Goal: Task Accomplishment & Management: Complete application form

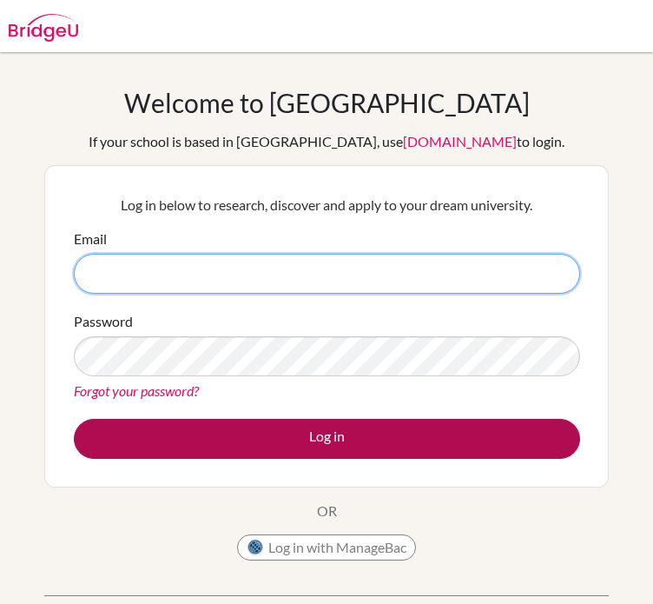
type input "[PERSON_NAME][EMAIL_ADDRESS][PERSON_NAME][DOMAIN_NAME]"
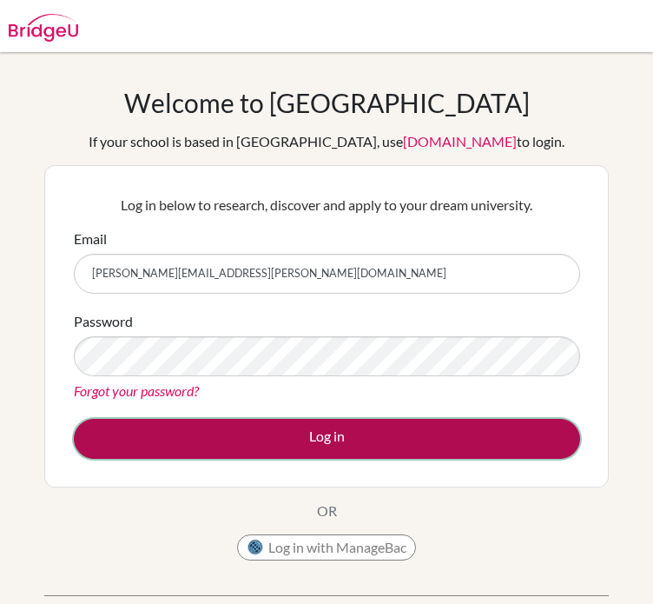
click at [363, 434] on button "Log in" at bounding box center [327, 439] width 507 height 40
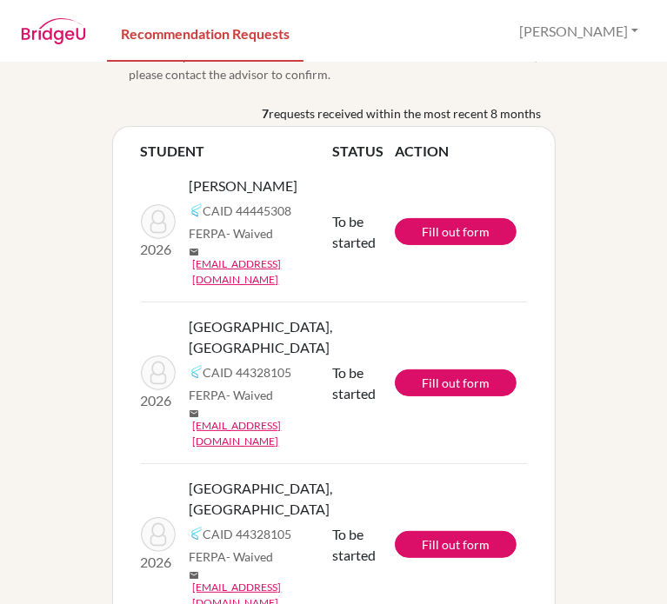
scroll to position [101, 0]
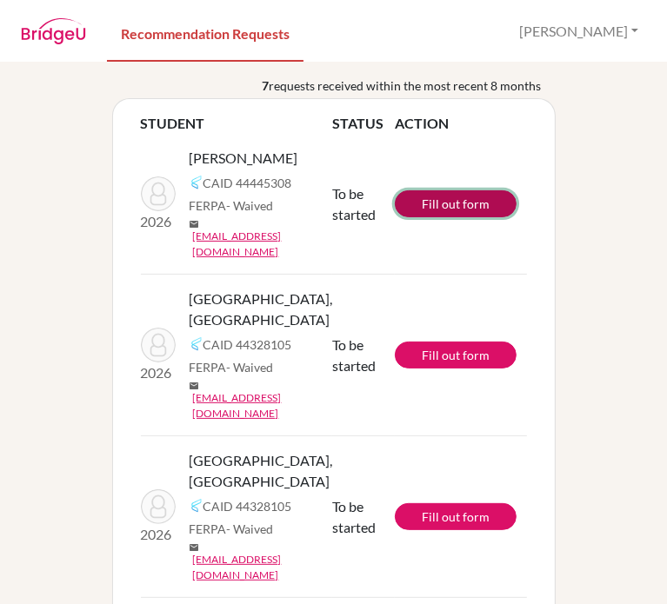
click at [432, 217] on link "Fill out form" at bounding box center [456, 203] width 122 height 27
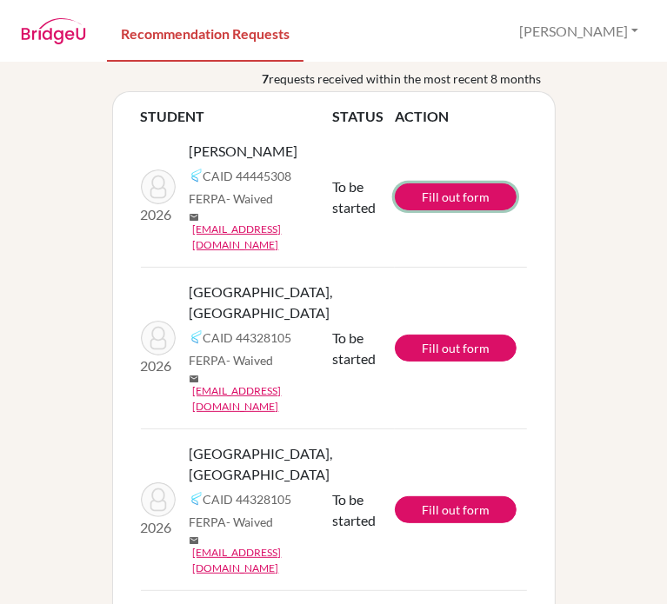
scroll to position [129, 0]
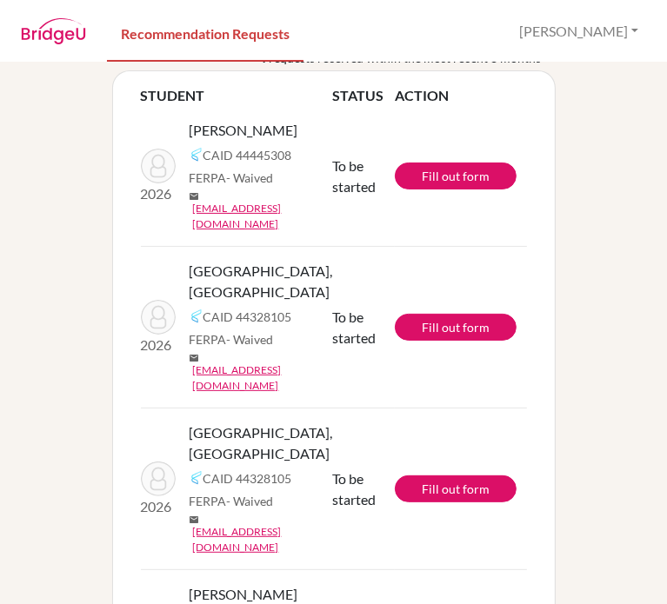
click at [189, 162] on img at bounding box center [196, 155] width 14 height 14
click at [203, 164] on span "CAID 44445308" at bounding box center [247, 155] width 89 height 18
click at [149, 149] on img at bounding box center [158, 166] width 35 height 35
click at [205, 141] on span "[PERSON_NAME]" at bounding box center [243, 130] width 109 height 21
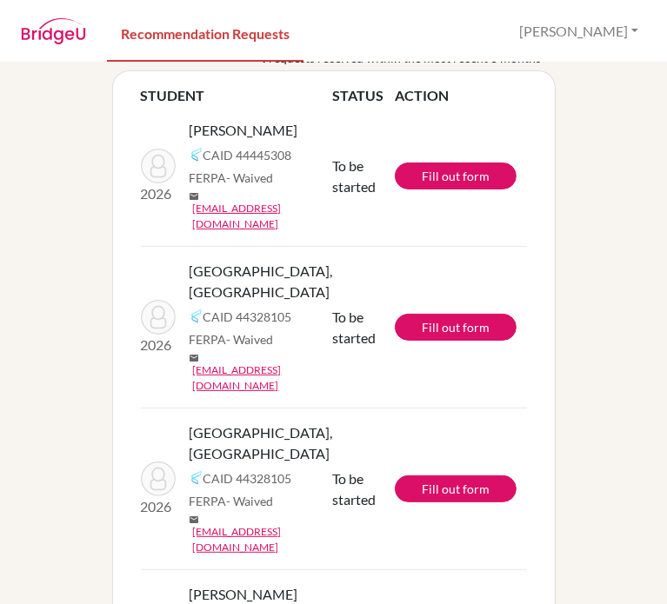
click at [202, 196] on div "[PERSON_NAME] [PERSON_NAME] 44445308 FERPA - Waived mail [EMAIL_ADDRESS][DOMAIN…" at bounding box center [267, 176] width 156 height 112
click at [203, 164] on span "CAID 44445308" at bounding box center [247, 155] width 89 height 18
click at [189, 162] on img at bounding box center [196, 155] width 14 height 14
click at [154, 149] on img at bounding box center [158, 166] width 35 height 35
click at [340, 195] on span "To be started" at bounding box center [353, 175] width 43 height 37
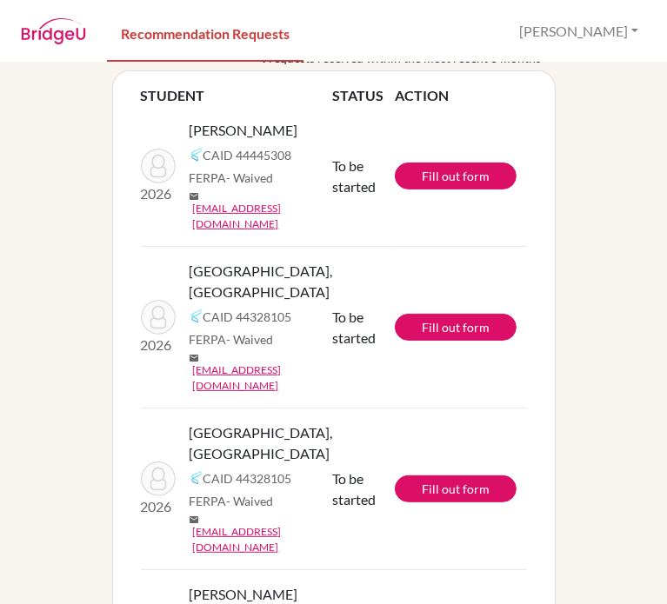
click at [344, 89] on th "STATUS" at bounding box center [363, 95] width 63 height 21
click at [395, 97] on th "ACTION" at bounding box center [461, 95] width 132 height 21
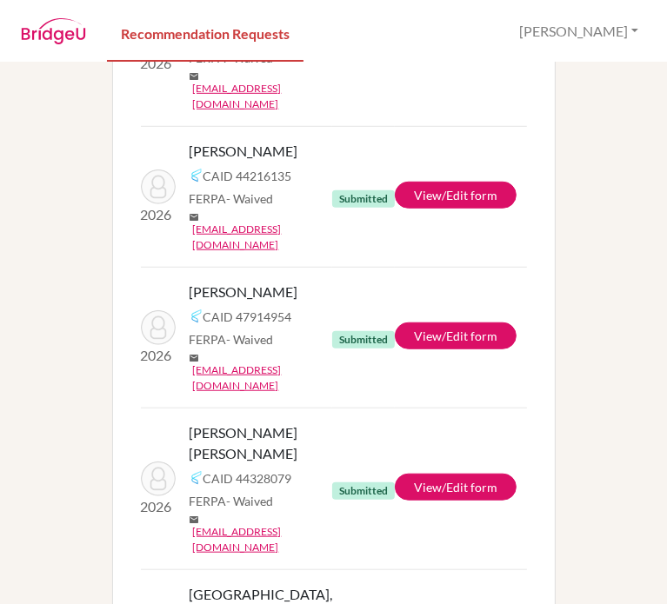
scroll to position [585, 0]
